Goal: Task Accomplishment & Management: Manage account settings

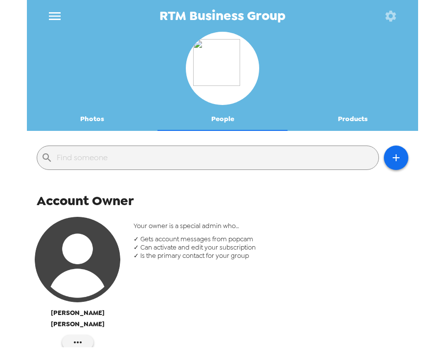
click at [99, 119] on button "Photos" at bounding box center [92, 118] width 130 height 23
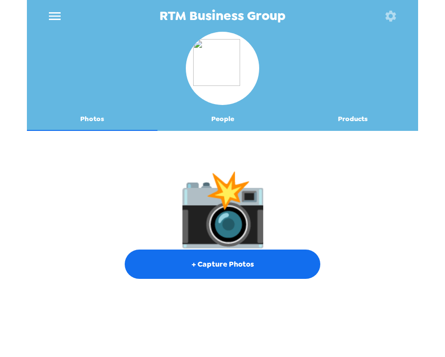
click at [233, 75] on img at bounding box center [222, 68] width 59 height 59
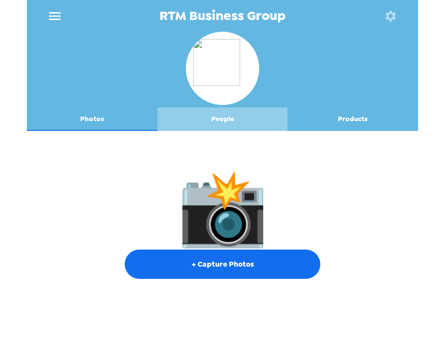
click at [218, 119] on button "People" at bounding box center [222, 118] width 130 height 23
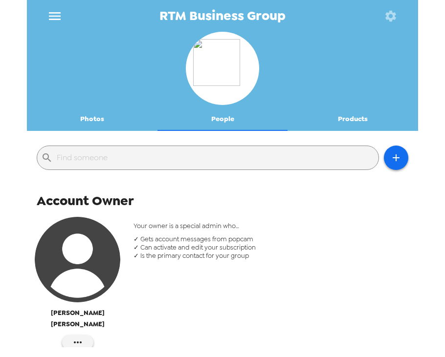
click at [98, 117] on button "Photos" at bounding box center [92, 118] width 130 height 23
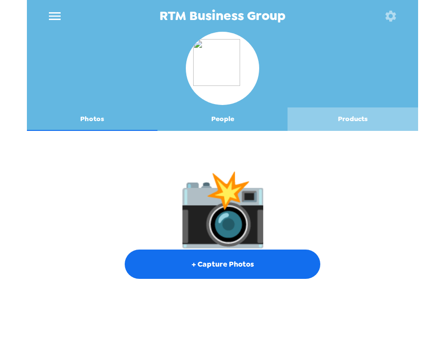
click at [343, 121] on button "Products" at bounding box center [352, 118] width 130 height 23
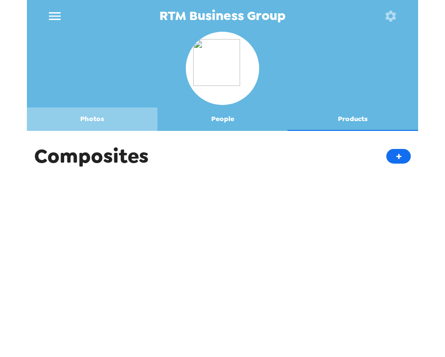
click at [101, 122] on button "Photos" at bounding box center [92, 118] width 130 height 23
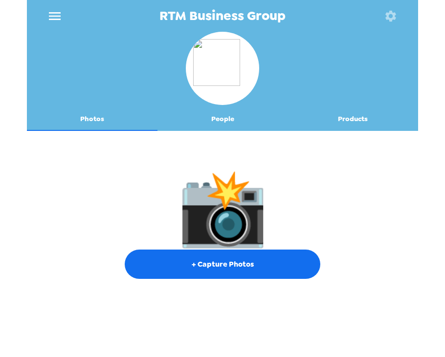
click at [52, 13] on icon "menu" at bounding box center [55, 16] width 16 height 16
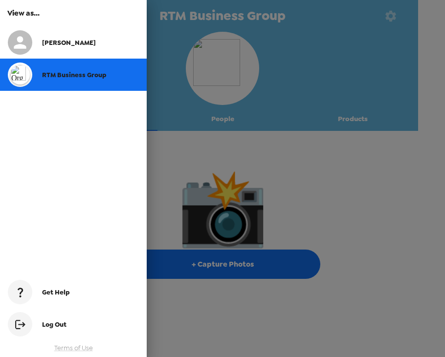
click at [79, 49] on div "[PERSON_NAME]" at bounding box center [73, 42] width 147 height 32
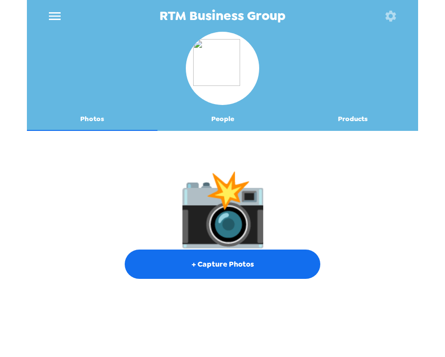
click at [221, 64] on img at bounding box center [222, 68] width 59 height 59
click at [220, 119] on button "People" at bounding box center [222, 118] width 130 height 23
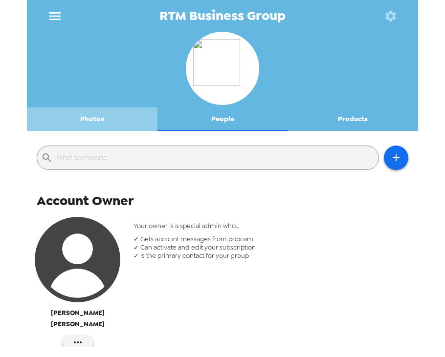
click at [102, 116] on button "Photos" at bounding box center [92, 118] width 130 height 23
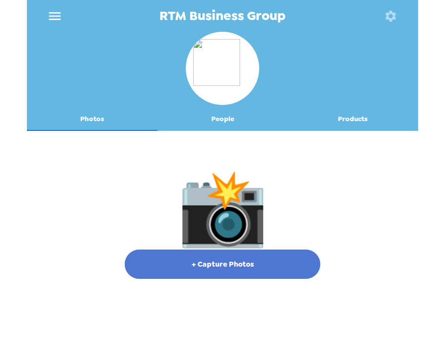
click at [183, 264] on button "+ Capture Photos" at bounding box center [222, 264] width 195 height 29
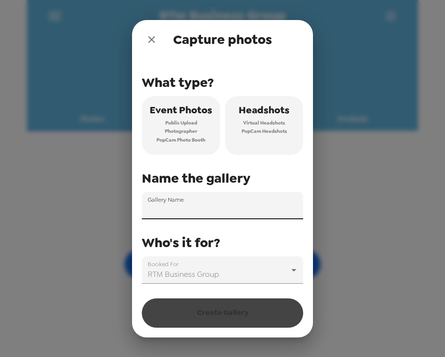
click at [182, 209] on input "Gallery Name" at bounding box center [222, 205] width 161 height 27
click at [174, 264] on label "Booked For" at bounding box center [163, 264] width 31 height 8
click at [183, 308] on div "What type? Event Photos Public Upload Photographer PopCam Photo Booth Headshots…" at bounding box center [222, 193] width 161 height 269
click at [112, 211] on div "Capture photos What type? Event Photos Public Upload Photographer PopCam Photo …" at bounding box center [222, 178] width 445 height 357
click at [148, 51] on div "Capture photos" at bounding box center [222, 39] width 181 height 39
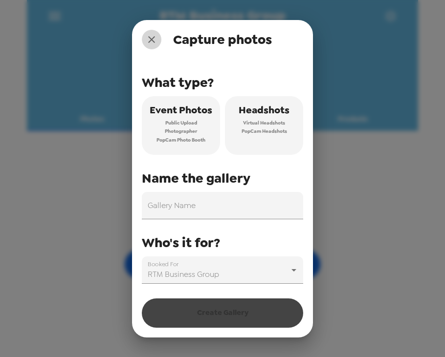
click at [148, 43] on icon "close" at bounding box center [152, 40] width 12 height 12
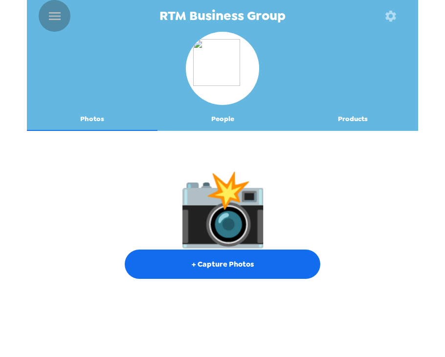
click at [53, 21] on icon "menu" at bounding box center [55, 16] width 16 height 16
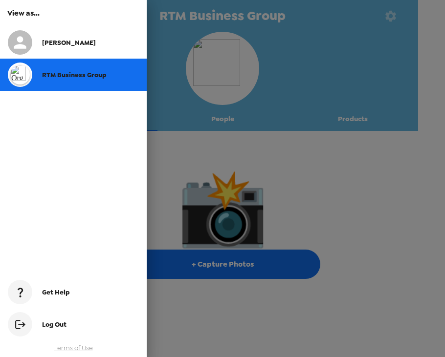
click at [282, 104] on div at bounding box center [222, 178] width 445 height 357
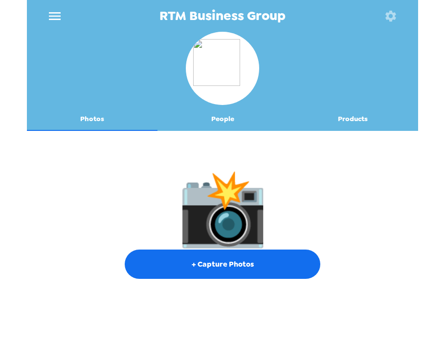
click at [363, 122] on button "Products" at bounding box center [352, 118] width 130 height 23
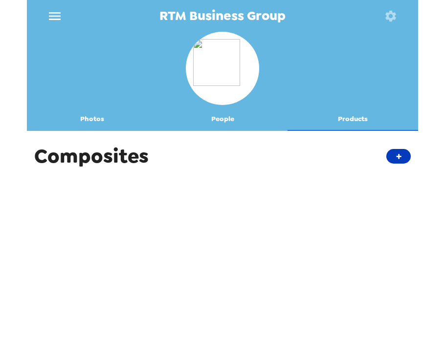
click at [403, 159] on button "+" at bounding box center [398, 156] width 24 height 15
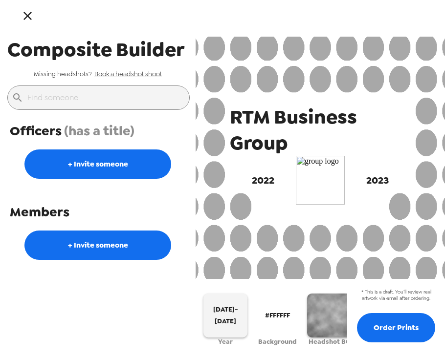
click at [274, 312] on span "#FFFFFF" at bounding box center [277, 315] width 25 height 11
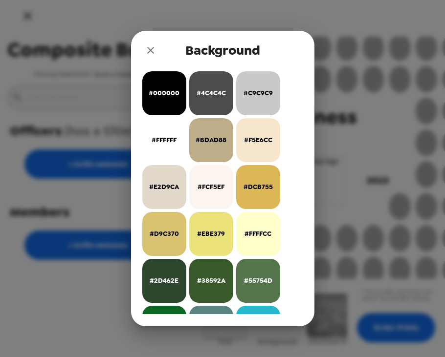
click at [153, 49] on icon "close" at bounding box center [151, 50] width 12 height 12
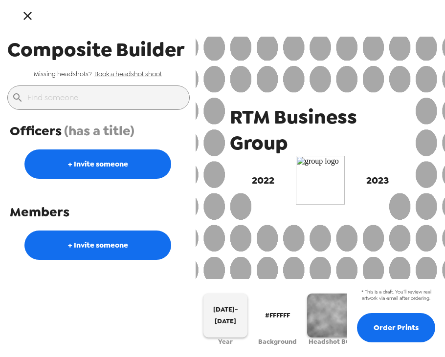
click at [25, 10] on icon "button" at bounding box center [28, 16] width 14 height 14
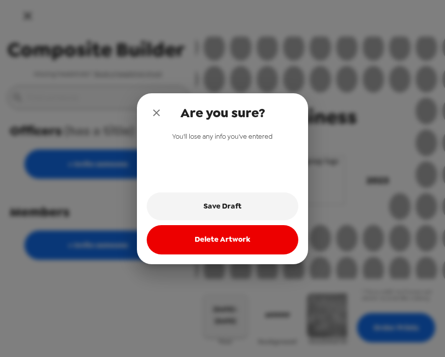
click at [193, 241] on button "Delete Artwork" at bounding box center [222, 239] width 151 height 29
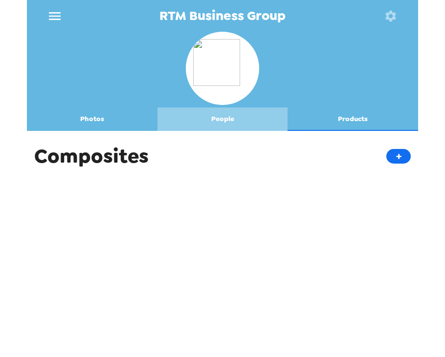
click at [215, 120] on button "People" at bounding box center [222, 118] width 130 height 23
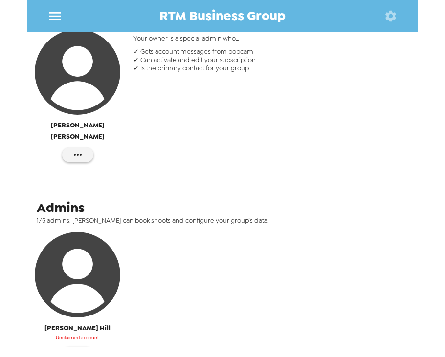
scroll to position [206, 0]
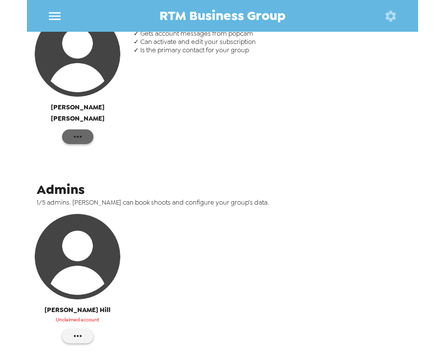
click at [77, 131] on icon "button" at bounding box center [78, 137] width 12 height 12
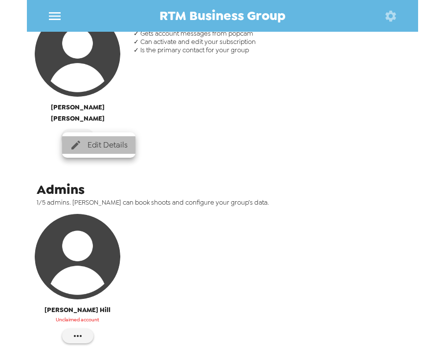
click at [101, 141] on span "Edit Details" at bounding box center [107, 145] width 40 height 12
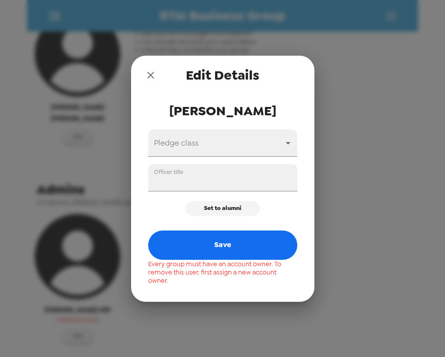
click at [230, 120] on span "Amanda Betz" at bounding box center [222, 111] width 149 height 18
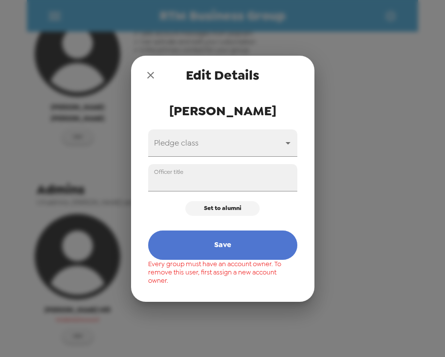
click at [228, 257] on button "Save" at bounding box center [222, 245] width 149 height 29
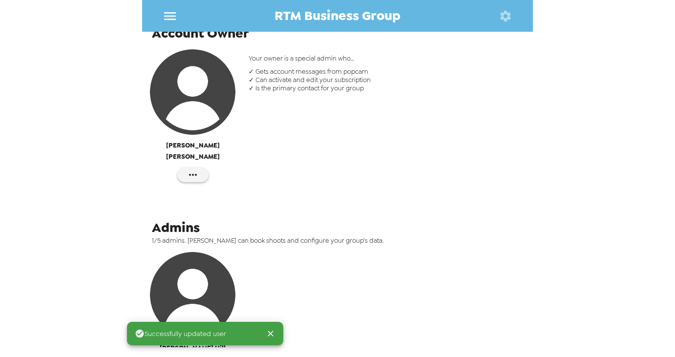
scroll to position [0, 0]
